Goal: Transaction & Acquisition: Purchase product/service

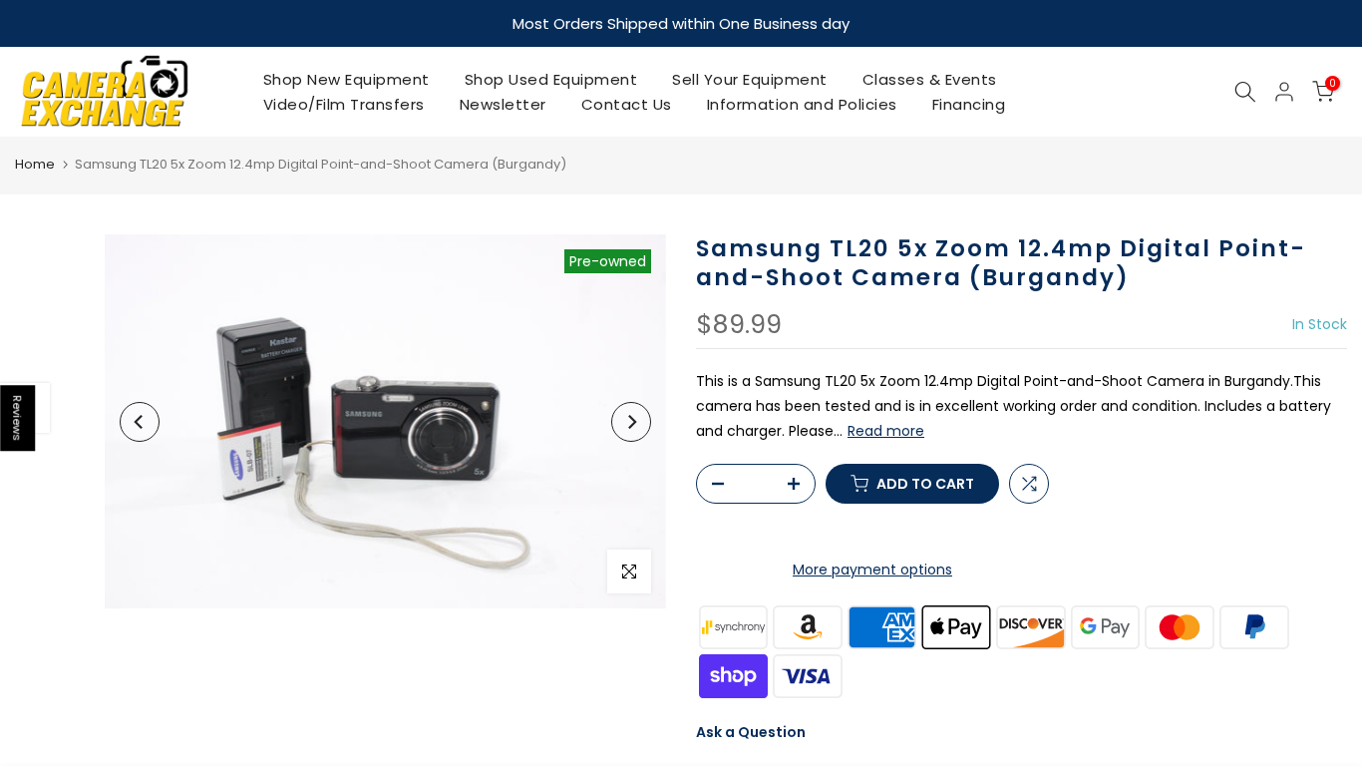
click at [121, 102] on img at bounding box center [105, 91] width 170 height 86
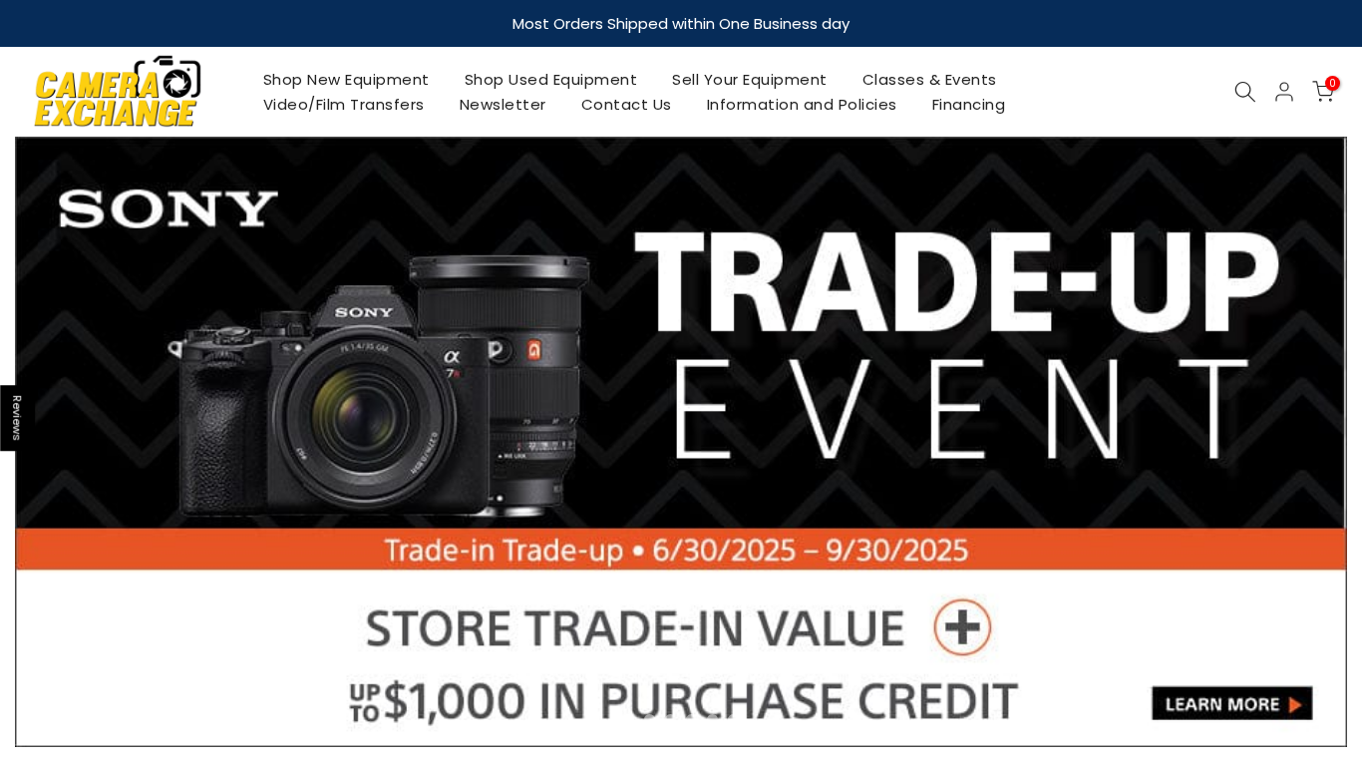
click at [569, 76] on link "Shop Used Equipment" at bounding box center [551, 79] width 208 height 25
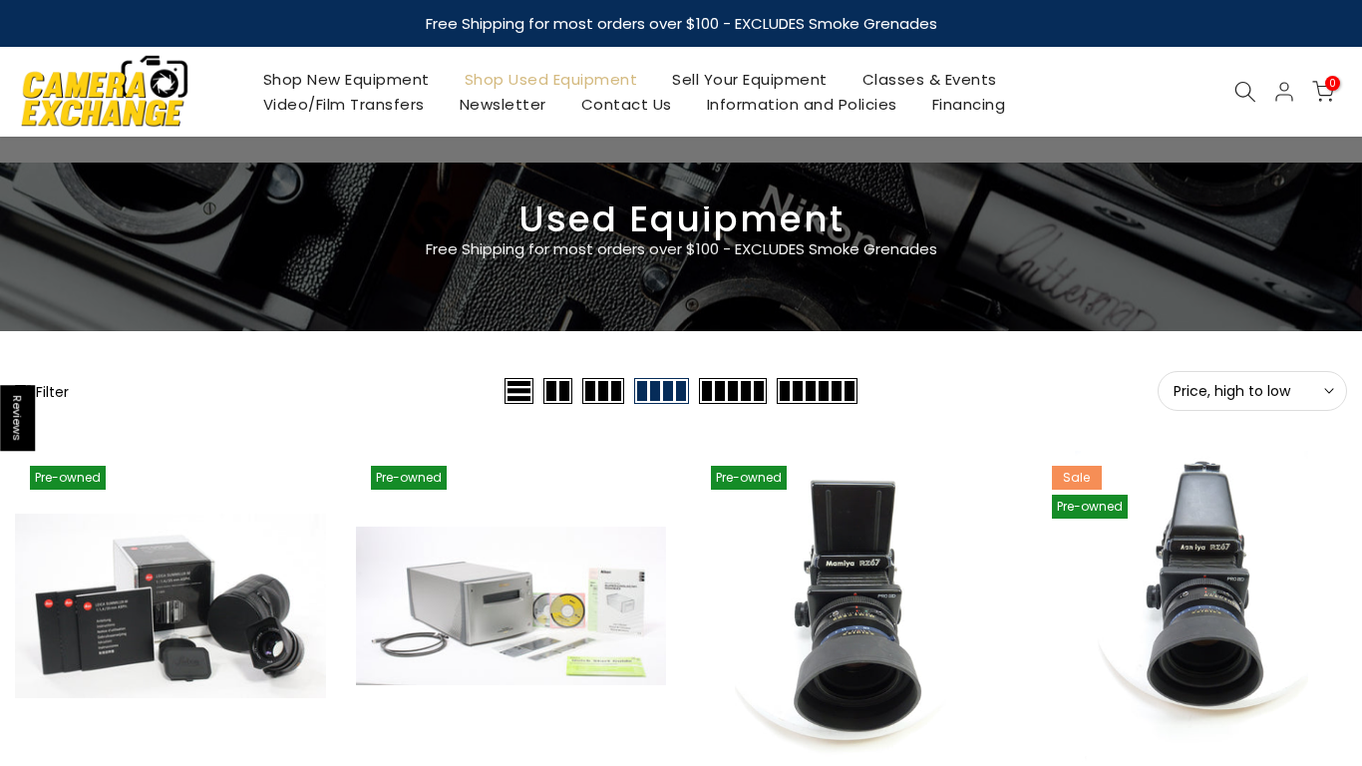
scroll to position [265, 0]
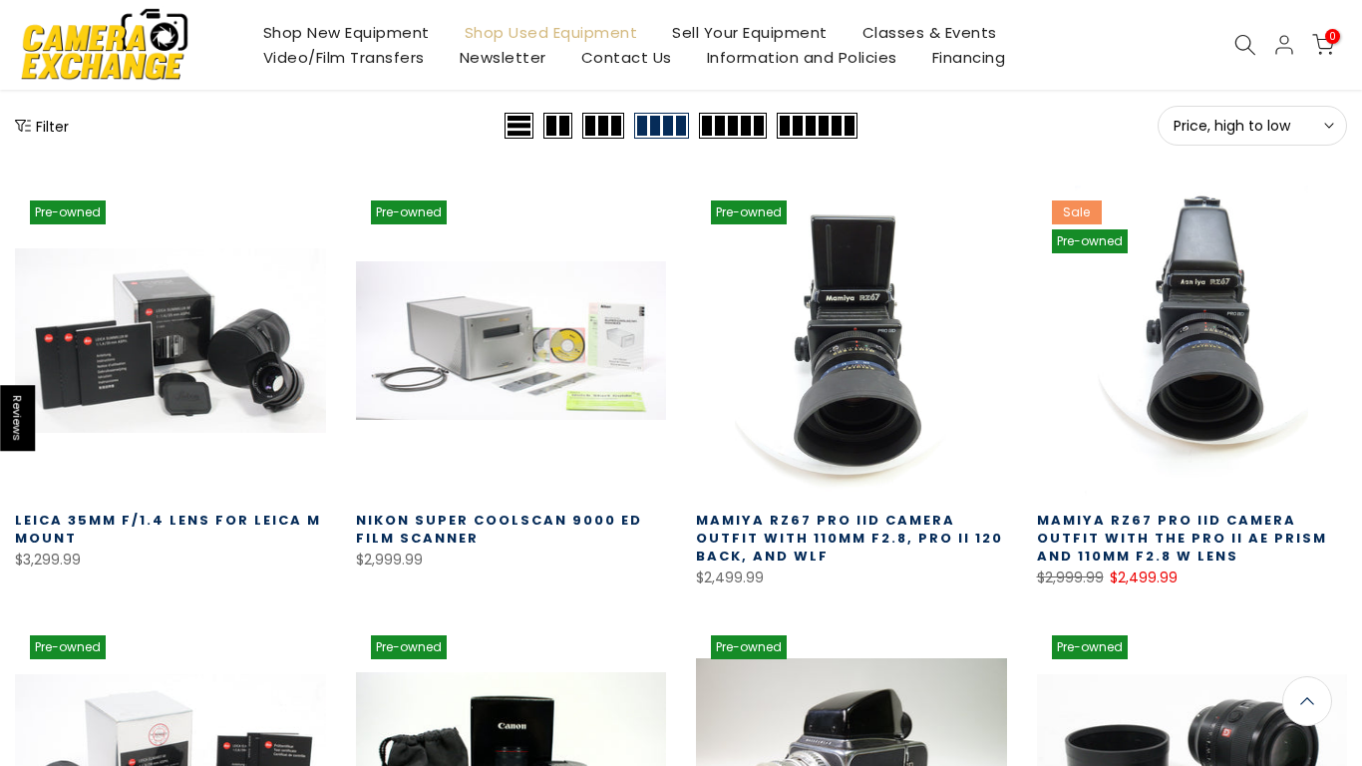
click at [1194, 128] on span "Price, high to low" at bounding box center [1253, 126] width 158 height 18
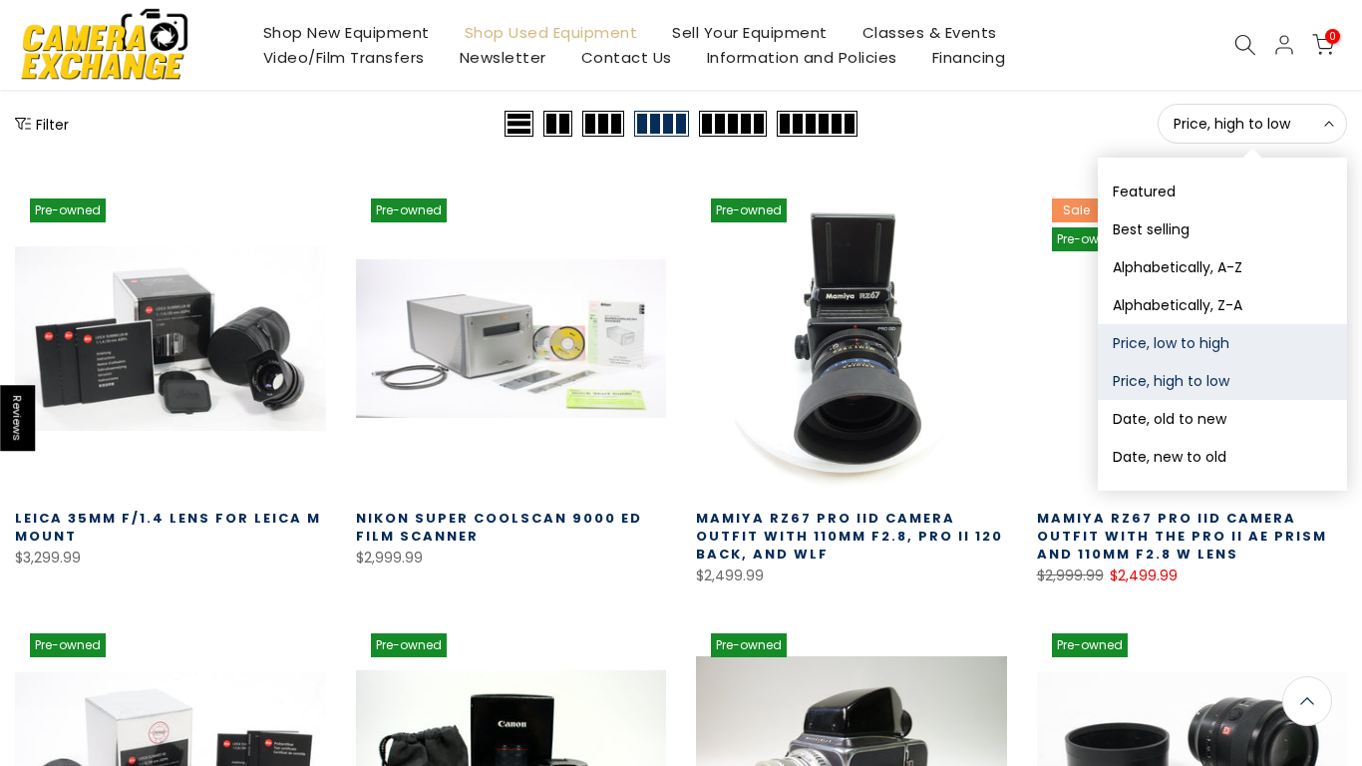
click at [1141, 347] on button "Price, low to high" at bounding box center [1222, 343] width 249 height 38
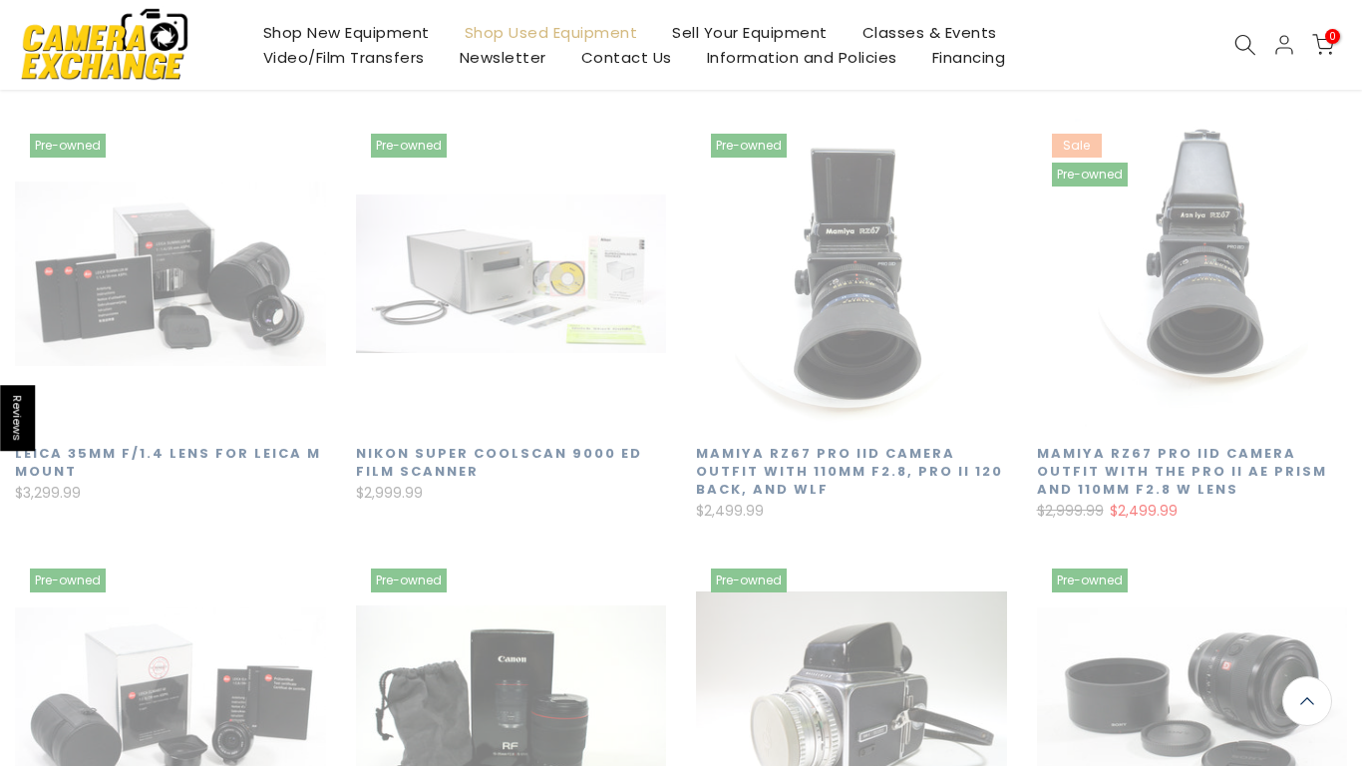
scroll to position [349, 0]
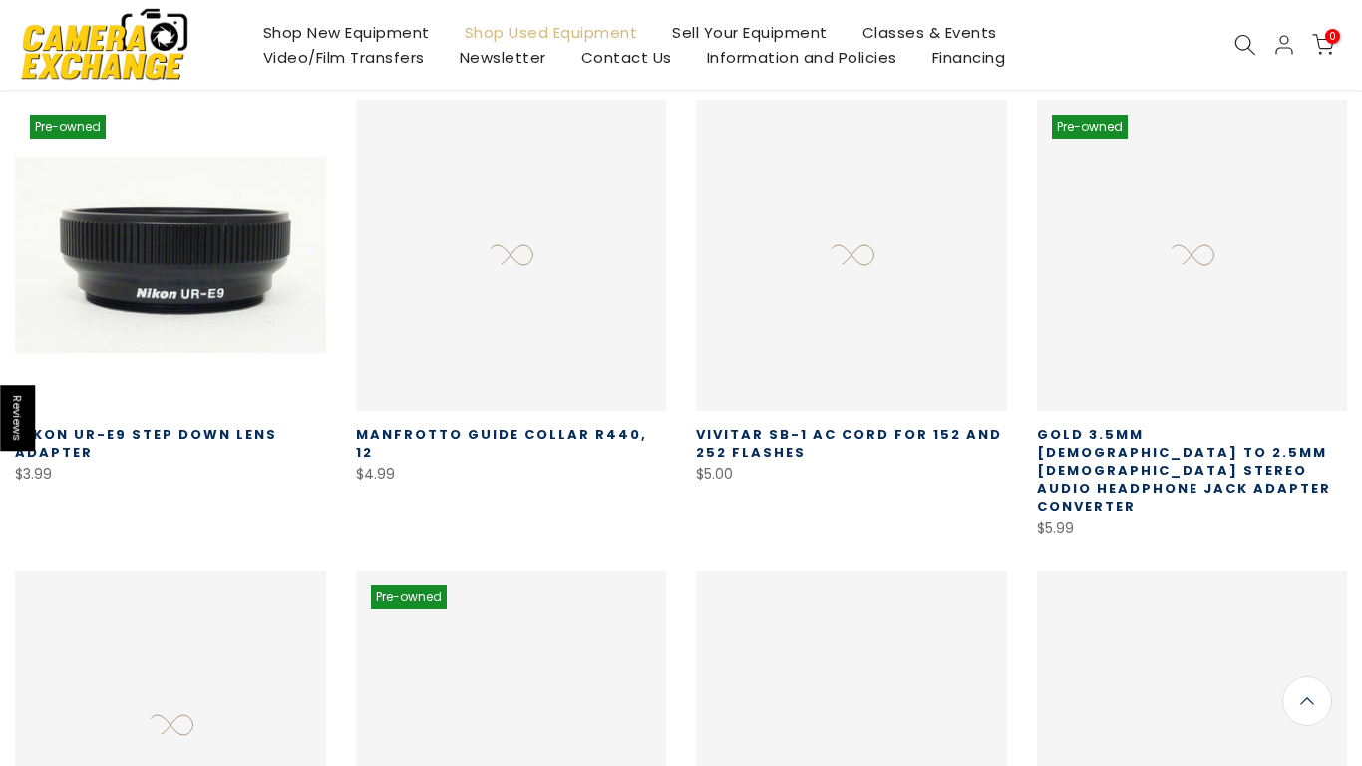
click at [1237, 48] on icon at bounding box center [1246, 45] width 22 height 22
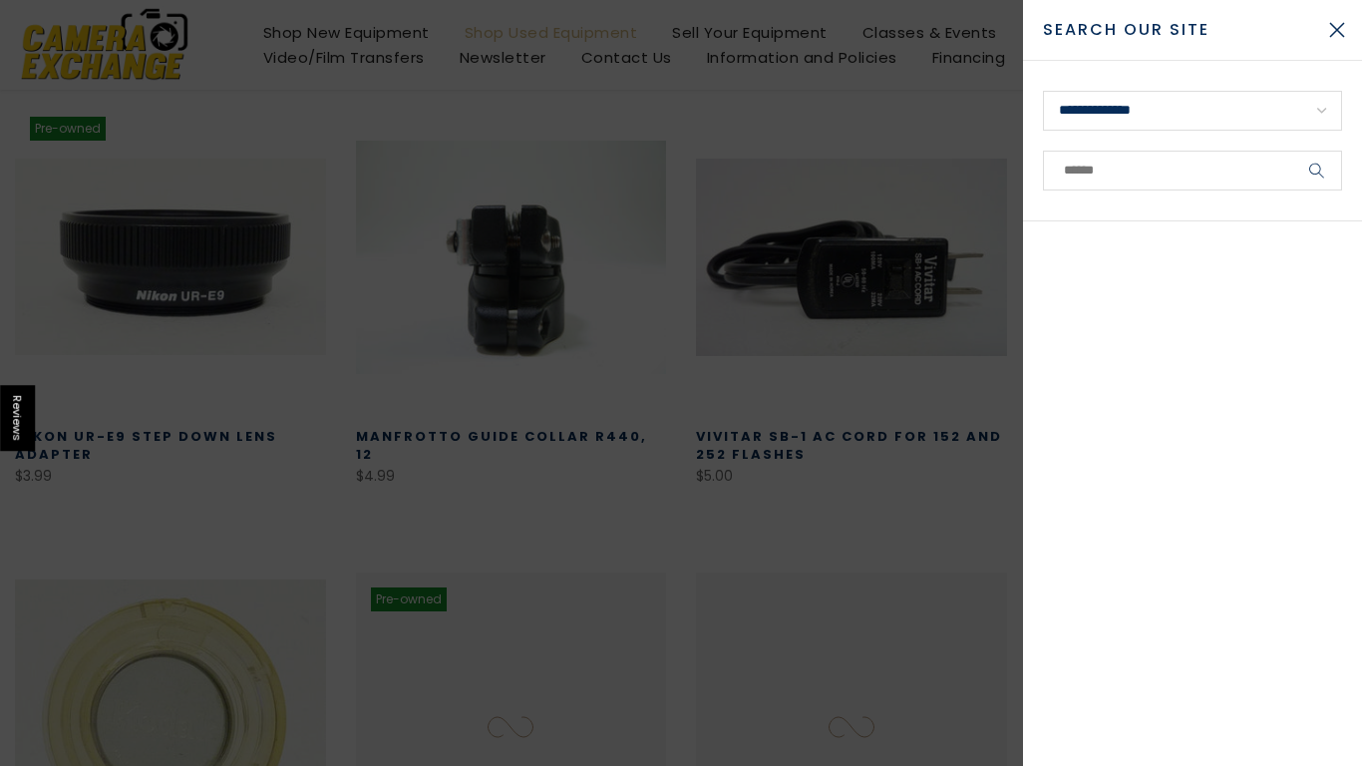
scroll to position [351, 0]
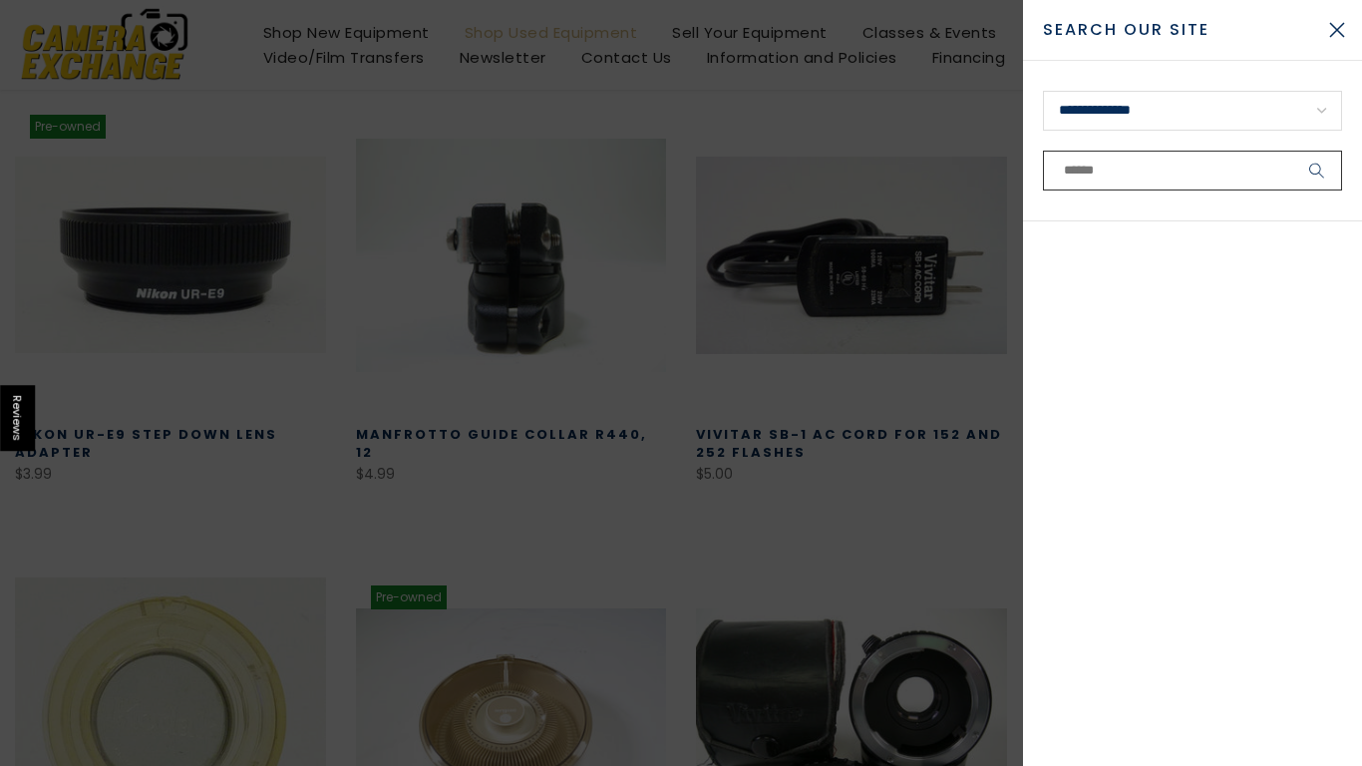
click at [1200, 168] on input "text" at bounding box center [1192, 171] width 299 height 40
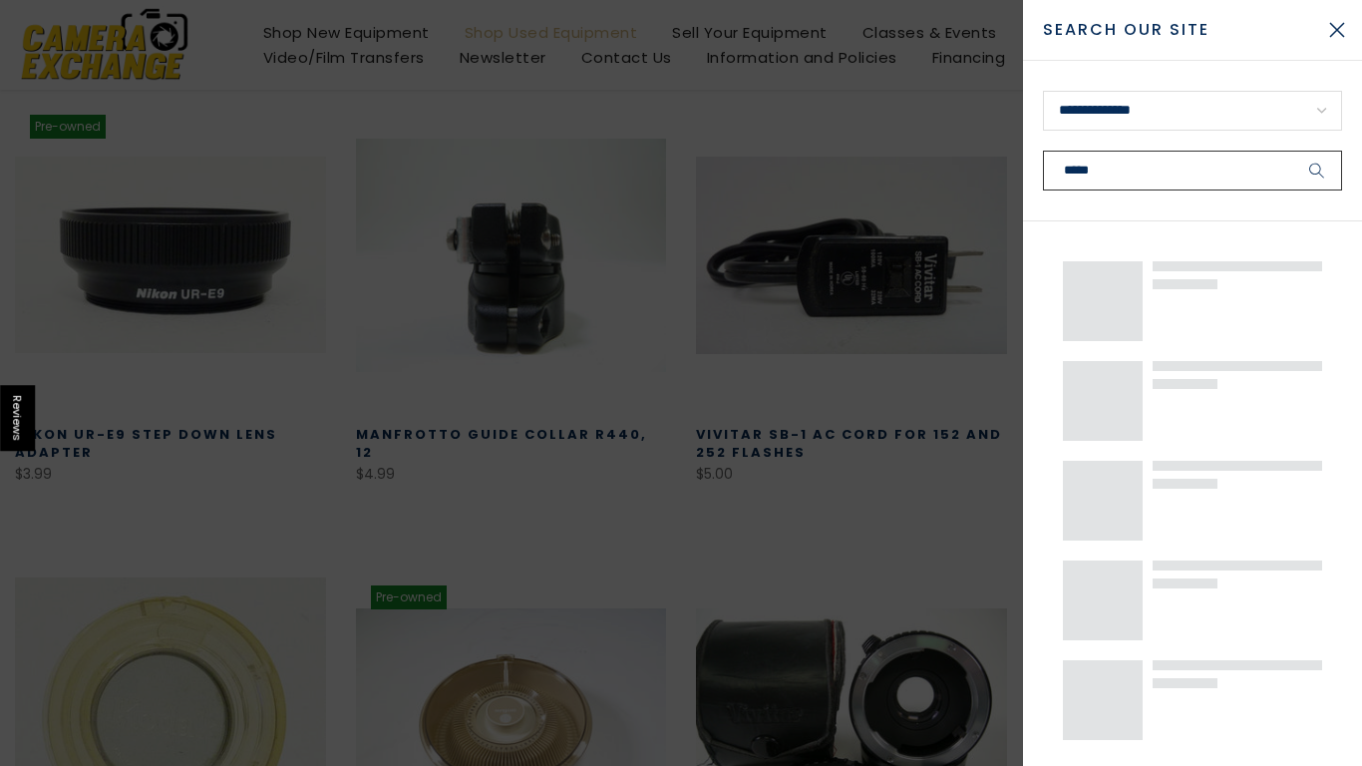
type input "******"
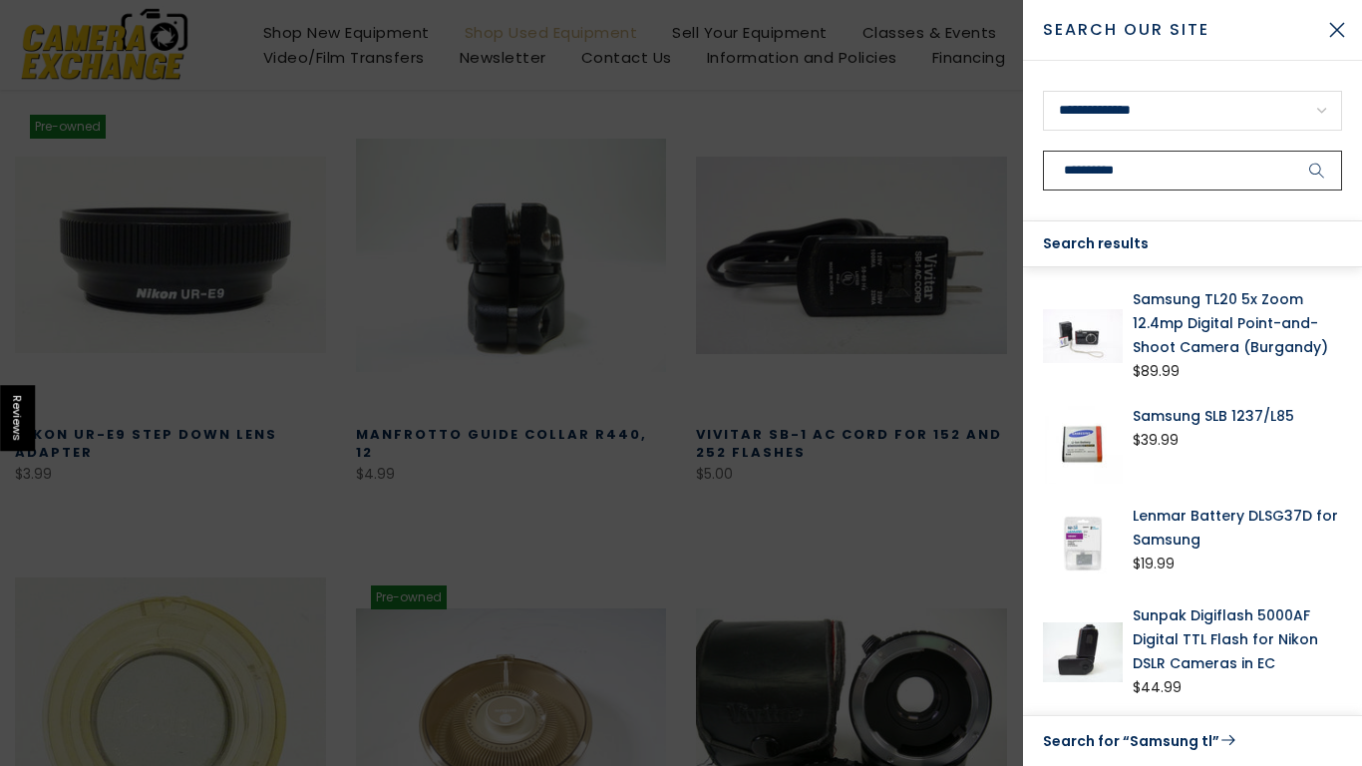
scroll to position [349, 0]
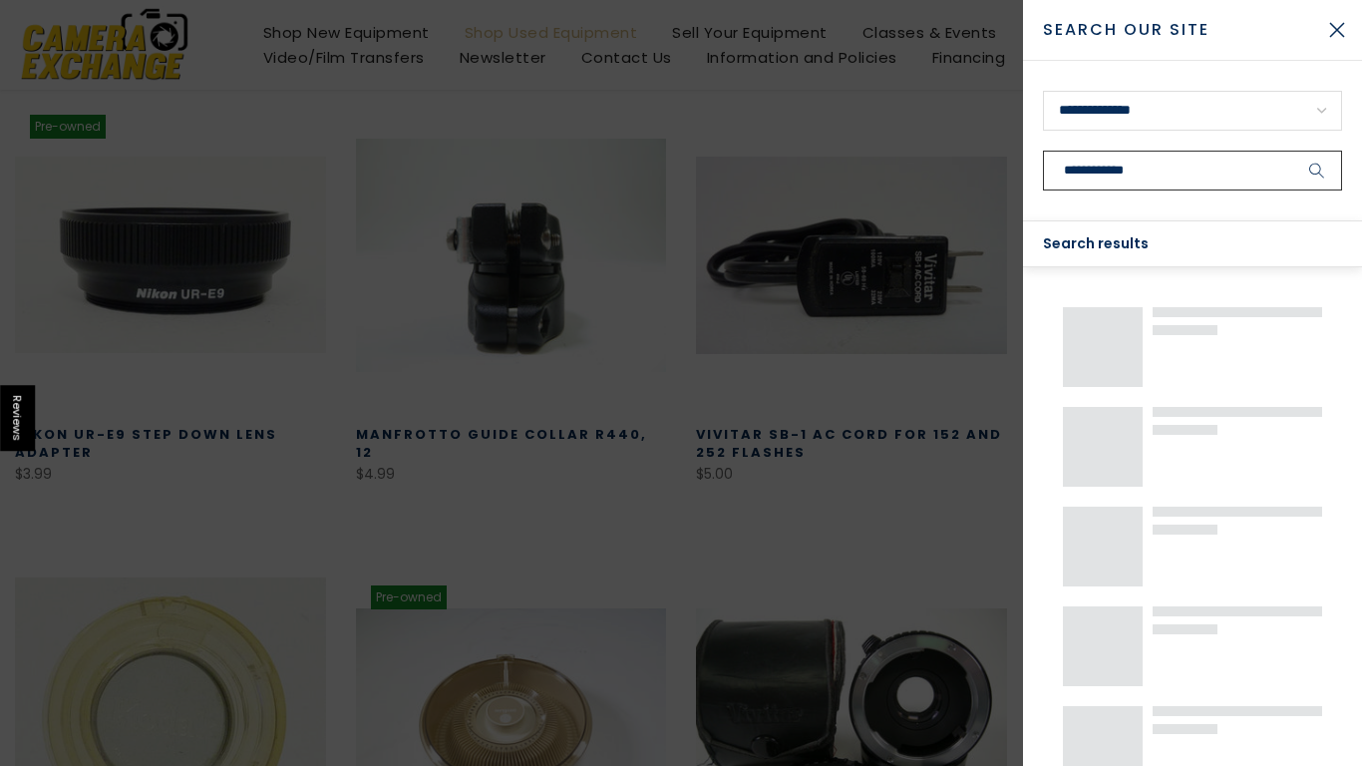
type input "**********"
click at [1293, 151] on button "submit" at bounding box center [1318, 171] width 50 height 40
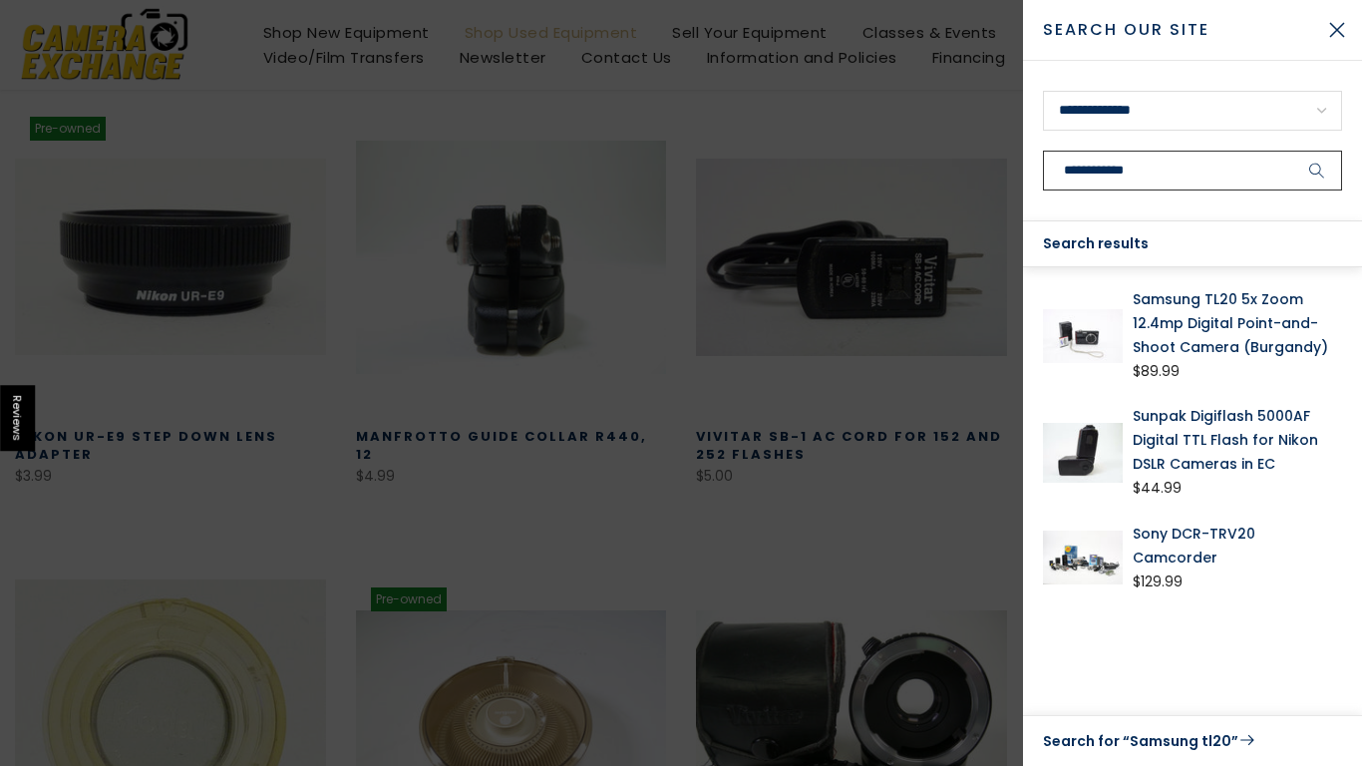
scroll to position [351, 0]
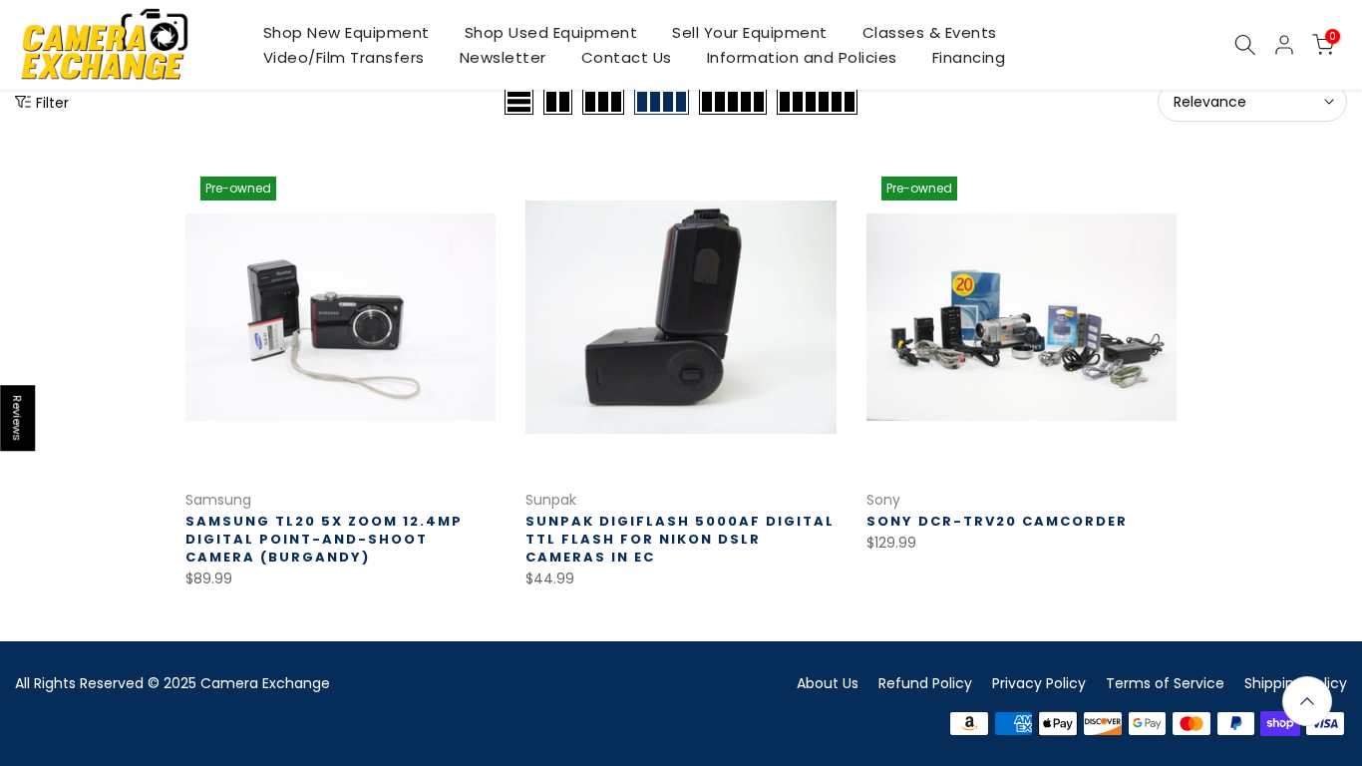
scroll to position [257, 0]
